Goal: Information Seeking & Learning: Learn about a topic

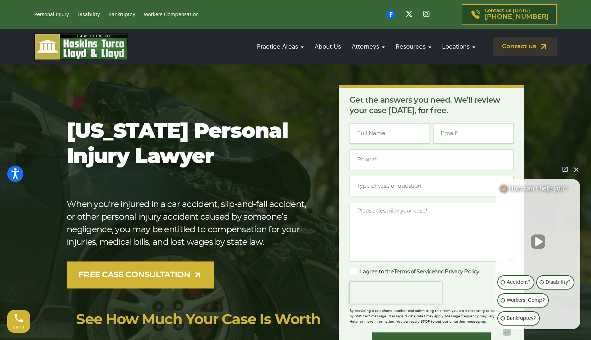
click at [578, 169] on button "Close Intaker Chat Widget" at bounding box center [576, 169] width 10 height 10
